Goal: Task Accomplishment & Management: Manage account settings

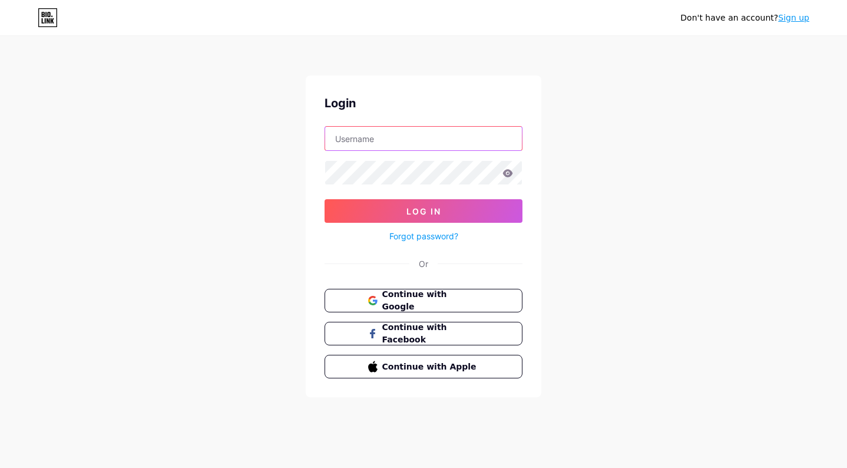
click at [432, 136] on input "text" at bounding box center [423, 139] width 197 height 24
click at [564, 151] on div "Don't have an account? Sign up Login Log In Forgot password? Or Continue with G…" at bounding box center [423, 217] width 847 height 435
click at [415, 144] on input "text" at bounding box center [423, 139] width 197 height 24
type input "[EMAIL_ADDRESS][DOMAIN_NAME]"
click at [554, 171] on div "Don't have an account? Sign up Login [EMAIL_ADDRESS][DOMAIN_NAME] Log In Forgot…" at bounding box center [423, 217] width 847 height 435
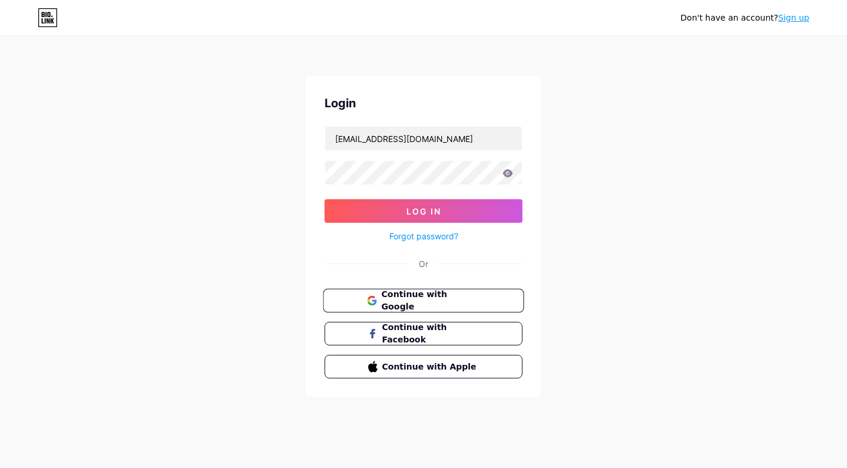
click at [451, 295] on span "Continue with Google" at bounding box center [430, 300] width 98 height 25
click at [459, 145] on input "thebookportfolio@gmail.com" at bounding box center [423, 139] width 197 height 24
click at [546, 239] on div "Don't have an account? Sign up Login Log In Forgot password? Or Continue with G…" at bounding box center [423, 217] width 847 height 435
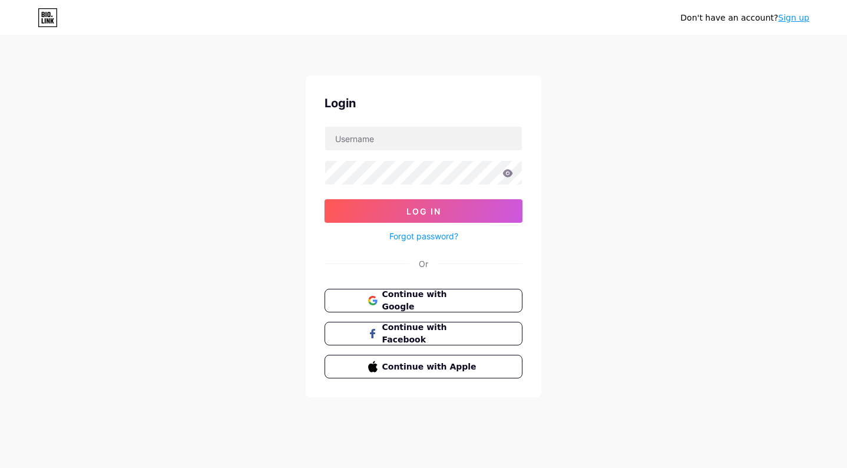
click at [434, 243] on div "Login Log In Forgot password? Or Continue with Google Continue with Facebook Co…" at bounding box center [424, 236] width 236 height 322
click at [434, 232] on link "Forgot password?" at bounding box center [423, 236] width 69 height 12
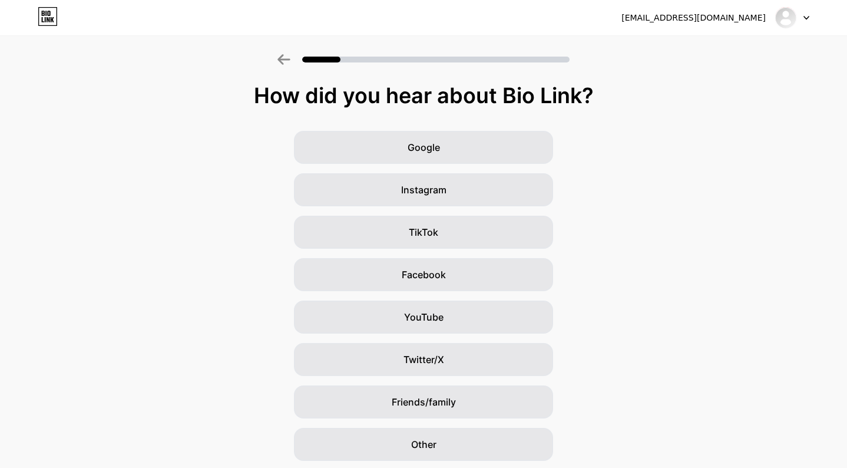
click at [812, 21] on div "[EMAIL_ADDRESS][DOMAIN_NAME] Logout" at bounding box center [423, 17] width 847 height 21
click at [782, 18] on img at bounding box center [785, 17] width 19 height 19
click at [723, 18] on div "[EMAIL_ADDRESS][DOMAIN_NAME]" at bounding box center [693, 18] width 144 height 12
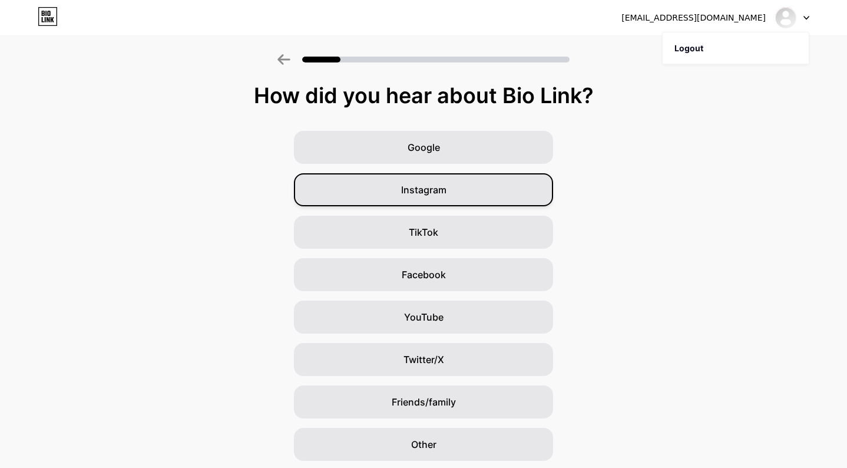
scroll to position [40, 0]
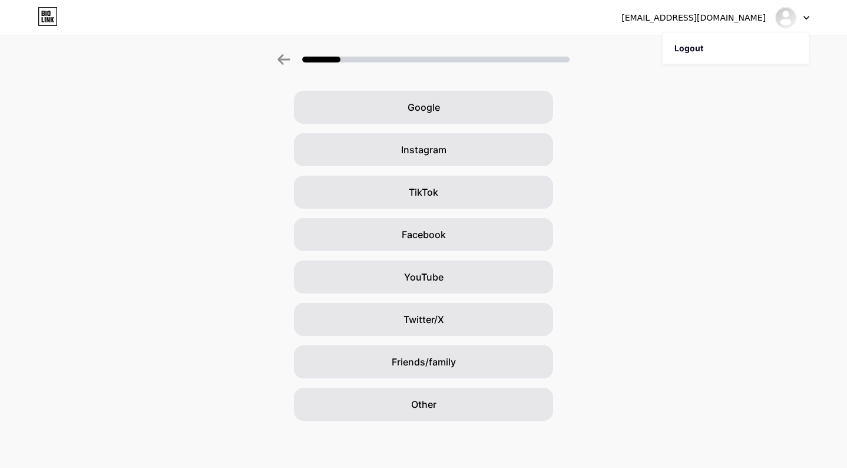
click at [287, 61] on icon at bounding box center [283, 59] width 13 height 11
click at [49, 16] on icon at bounding box center [48, 16] width 20 height 19
